Goal: Task Accomplishment & Management: Use online tool/utility

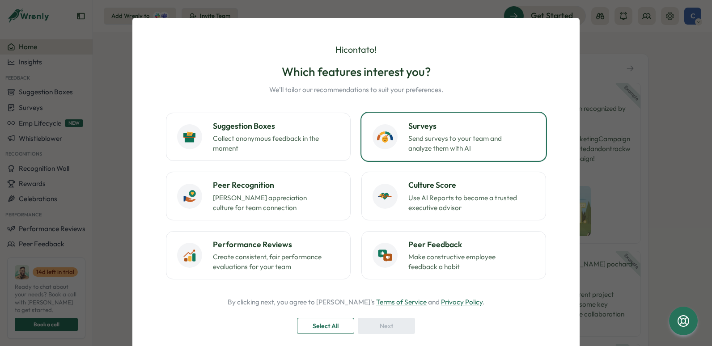
click at [442, 131] on h3 "Surveys" at bounding box center [471, 126] width 127 height 12
click at [380, 326] on span "Next" at bounding box center [386, 325] width 13 height 15
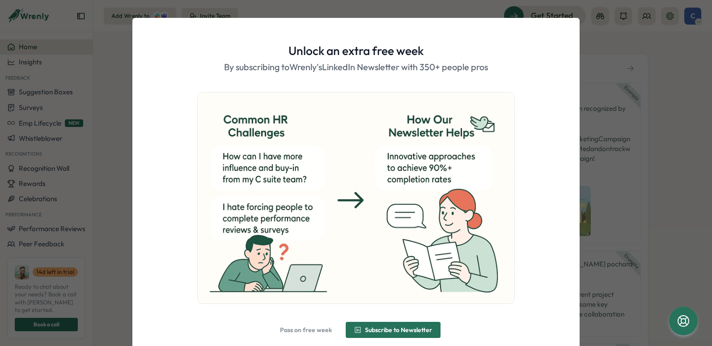
click at [312, 331] on span "Pass on free week" at bounding box center [306, 330] width 52 height 6
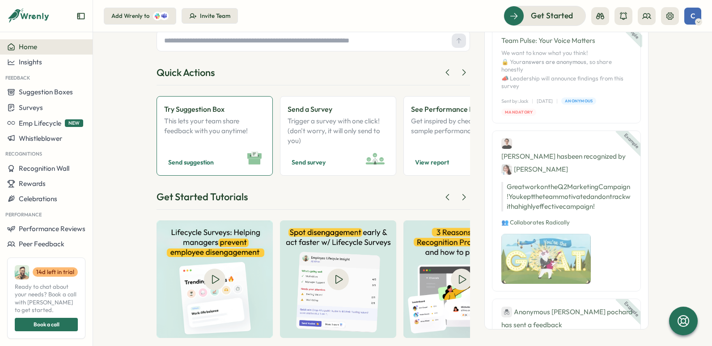
scroll to position [75, 0]
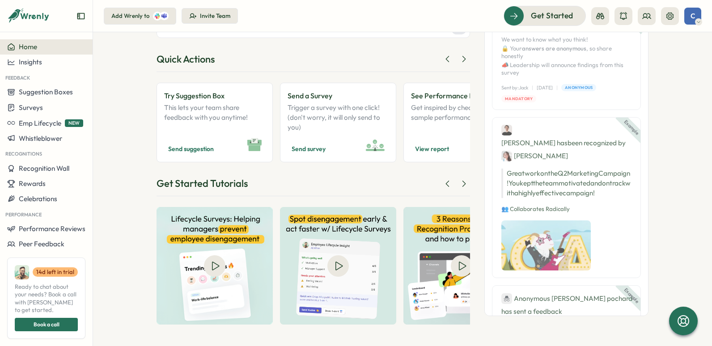
click at [172, 182] on div "Get Started Tutorials" at bounding box center [202, 184] width 91 height 14
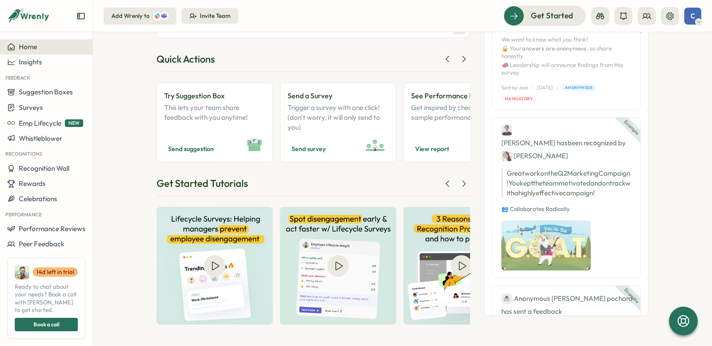
click at [172, 182] on div "Get Started Tutorials" at bounding box center [202, 184] width 91 height 14
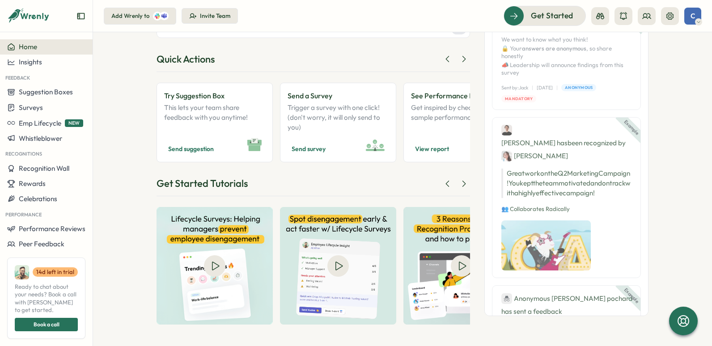
click at [172, 182] on div "Get Started Tutorials" at bounding box center [202, 184] width 91 height 14
drag, startPoint x: 219, startPoint y: 193, endPoint x: 218, endPoint y: 184, distance: 9.0
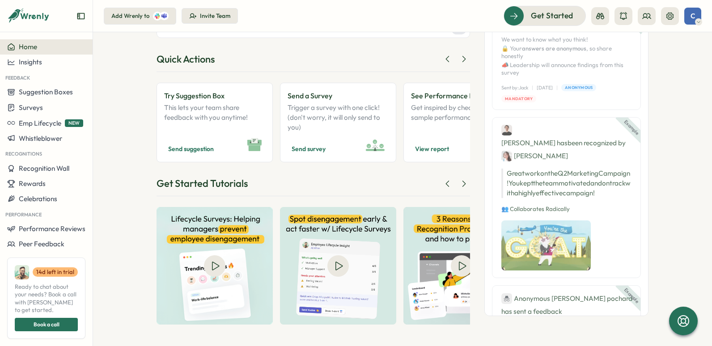
click at [219, 191] on div "Get Started Tutorials" at bounding box center [313, 187] width 313 height 20
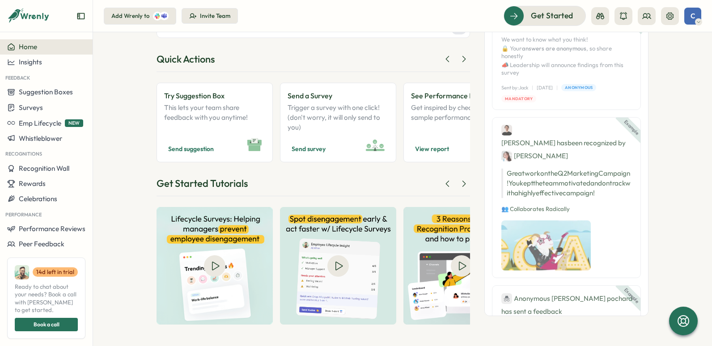
click at [218, 184] on div "Get Started Tutorials" at bounding box center [202, 184] width 91 height 14
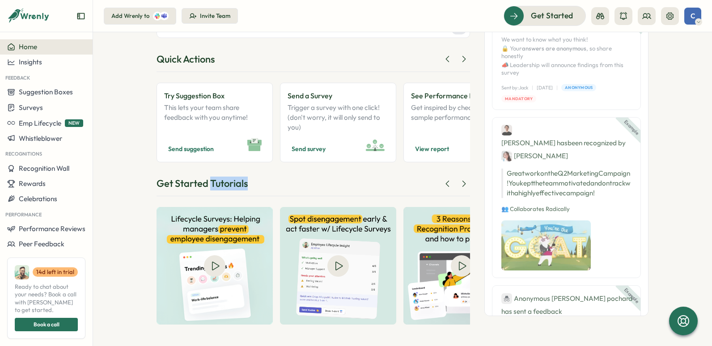
click at [217, 184] on div "Get Started Tutorials" at bounding box center [202, 184] width 91 height 14
click at [393, 48] on div "Good afternoon , contato ! Culture eats strategy for breakfast - [PERSON_NAME] …" at bounding box center [313, 152] width 313 height 346
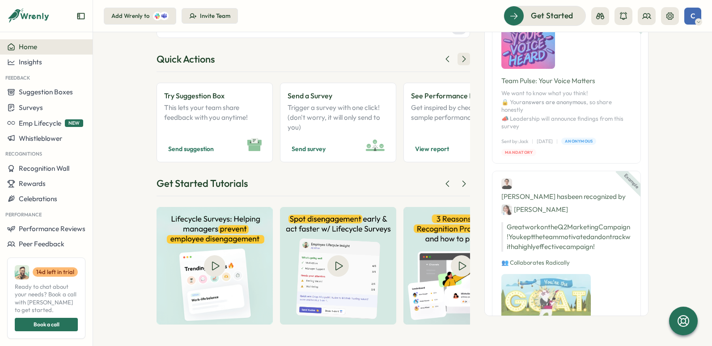
click at [463, 58] on icon at bounding box center [464, 59] width 3 height 6
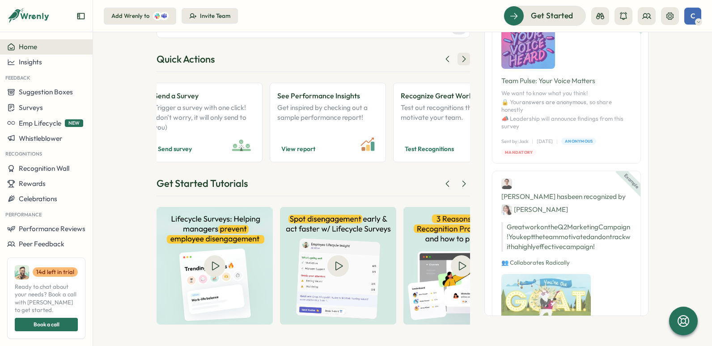
scroll to position [0, 152]
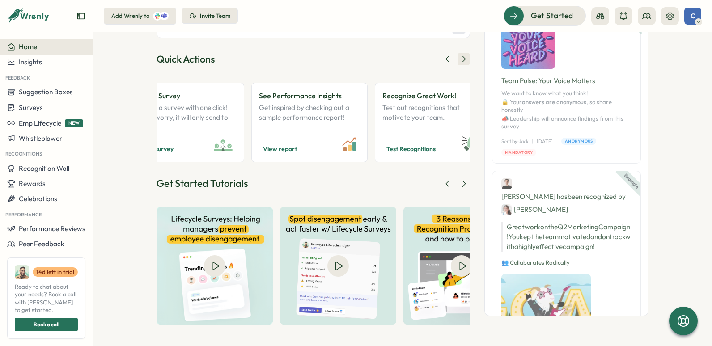
click at [461, 58] on icon at bounding box center [463, 59] width 9 height 9
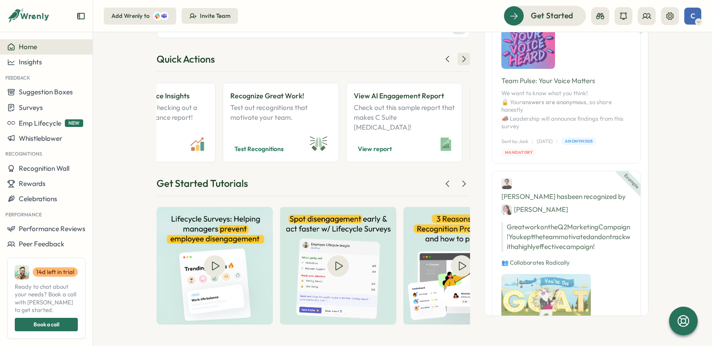
click at [461, 58] on icon at bounding box center [463, 59] width 9 height 9
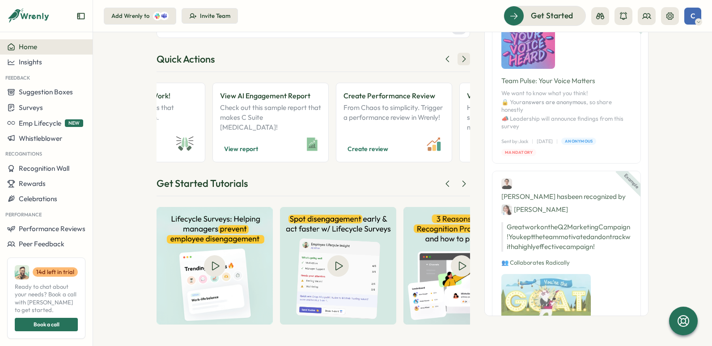
scroll to position [0, 456]
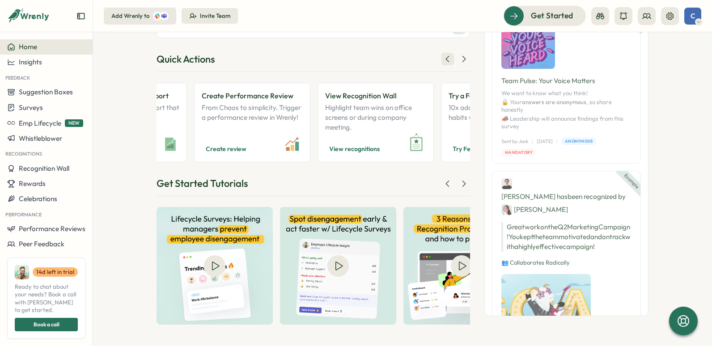
click at [446, 59] on icon at bounding box center [447, 59] width 3 height 6
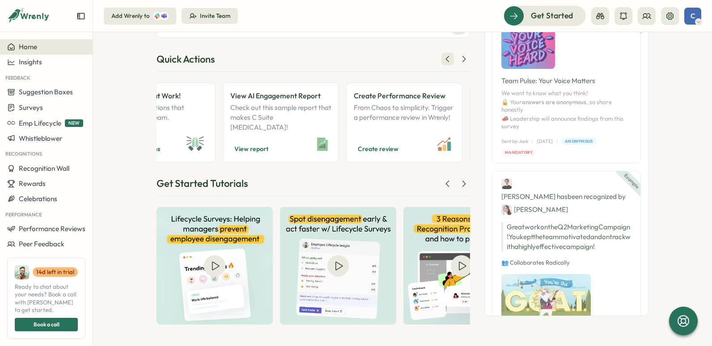
click at [445, 59] on icon at bounding box center [447, 59] width 9 height 9
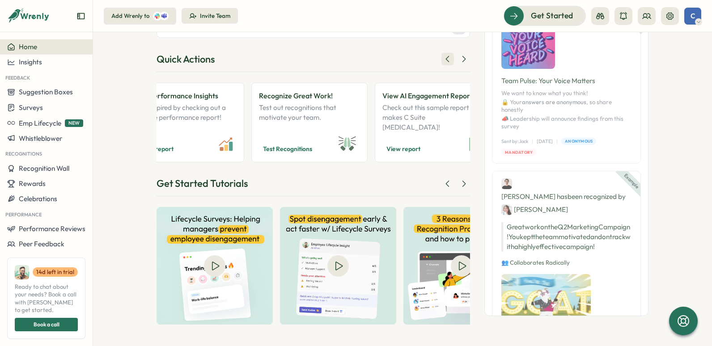
click at [445, 59] on icon at bounding box center [447, 59] width 9 height 9
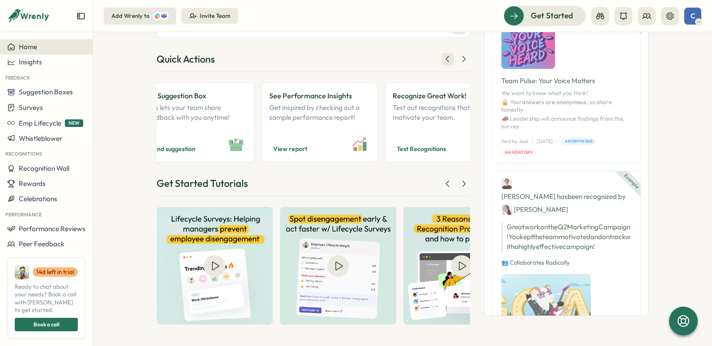
scroll to position [0, 0]
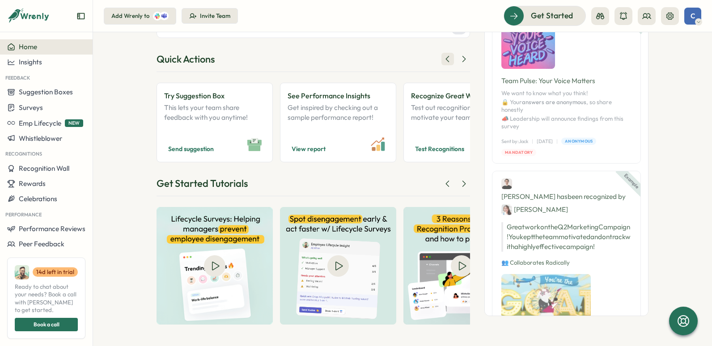
click at [445, 59] on icon at bounding box center [447, 59] width 9 height 9
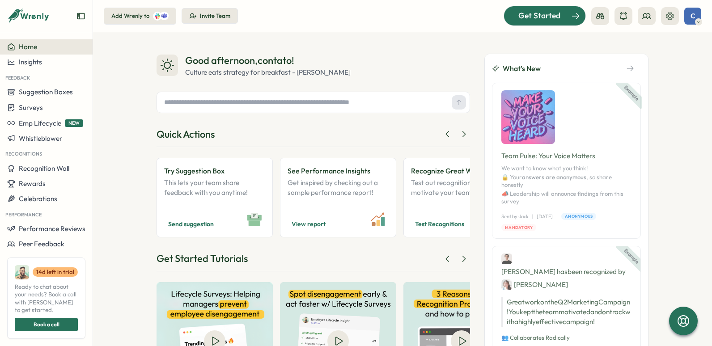
click at [529, 6] on div at bounding box center [544, 15] width 81 height 19
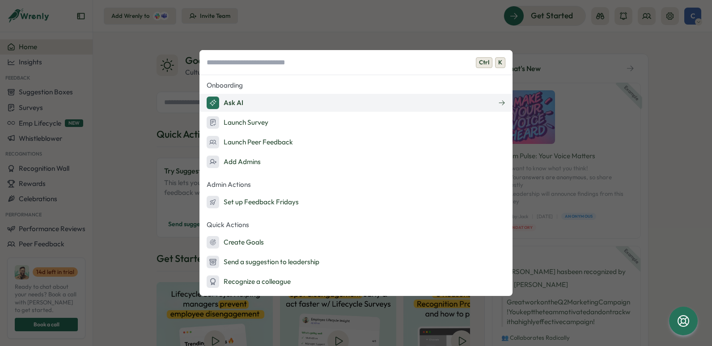
click at [232, 105] on div "Ask AI" at bounding box center [225, 103] width 37 height 13
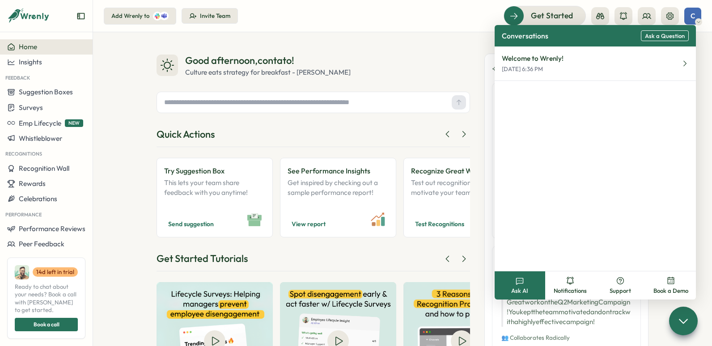
click at [408, 0] on header "Add Wrenly to Invite Team Get Started C" at bounding box center [402, 16] width 619 height 32
click at [400, 28] on header "Add Wrenly to Invite Team Get Started C" at bounding box center [402, 16] width 619 height 32
click at [687, 317] on icon at bounding box center [683, 320] width 13 height 13
